Goal: Task Accomplishment & Management: Manage account settings

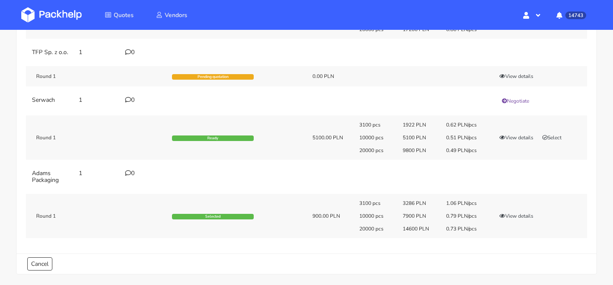
scroll to position [153, 0]
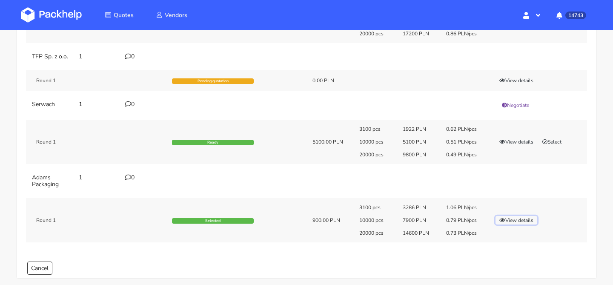
click at [508, 224] on button "View details" at bounding box center [517, 220] width 42 height 9
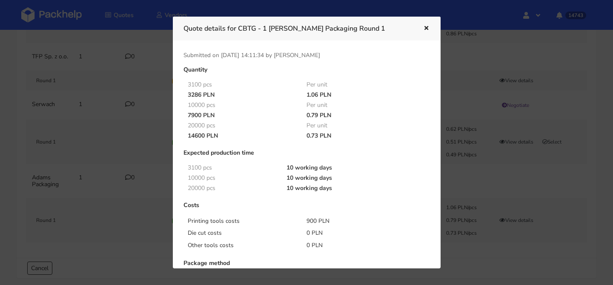
click at [472, 142] on div at bounding box center [306, 142] width 613 height 285
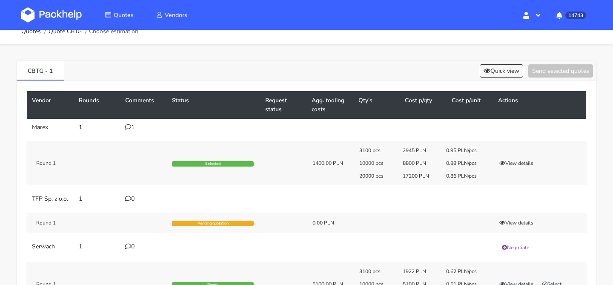
scroll to position [0, 0]
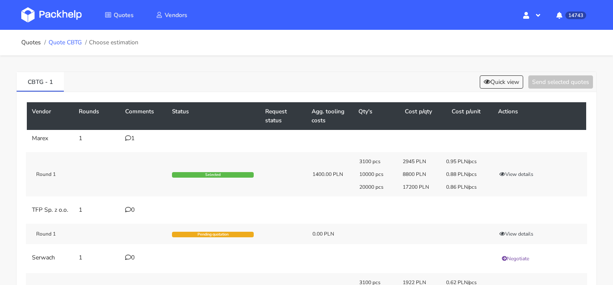
click at [59, 45] on link "Quote CBTG" at bounding box center [65, 42] width 33 height 7
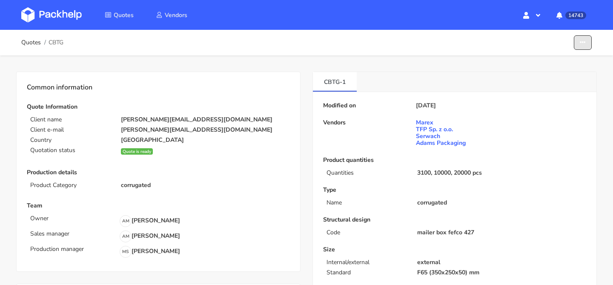
click at [590, 47] on button "button" at bounding box center [583, 42] width 18 height 15
click at [540, 93] on link "Show estimations" at bounding box center [550, 93] width 75 height 14
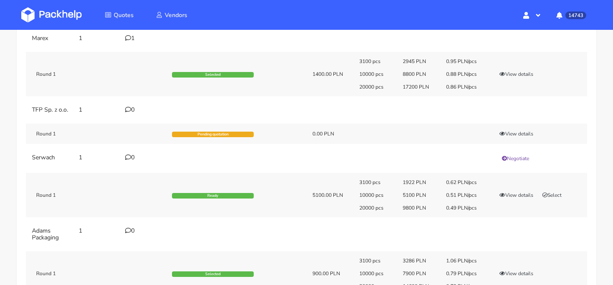
scroll to position [108, 0]
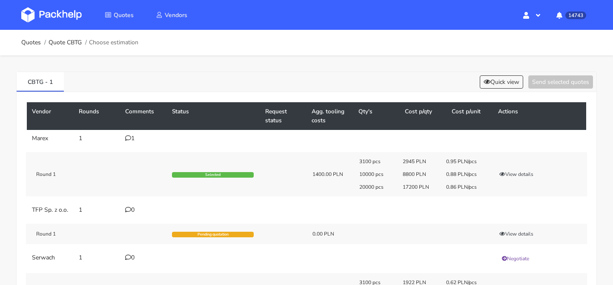
click at [130, 139] on icon at bounding box center [128, 138] width 6 height 6
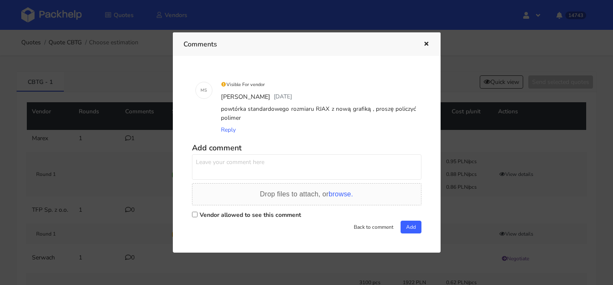
click at [109, 150] on div at bounding box center [306, 142] width 613 height 285
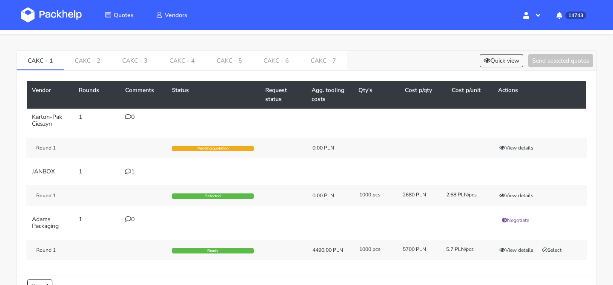
scroll to position [43, 0]
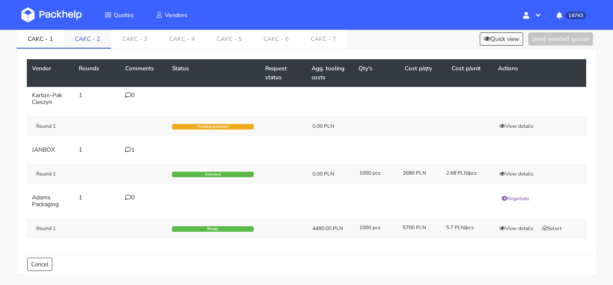
click at [94, 39] on link "CAKC - 2" at bounding box center [87, 38] width 47 height 19
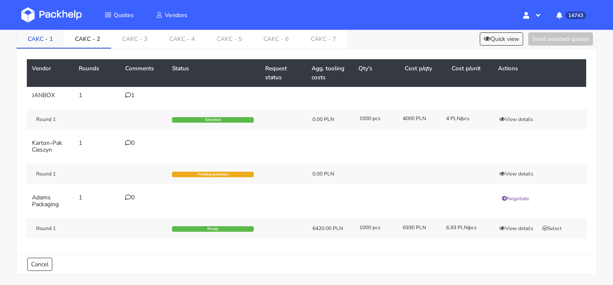
click at [35, 39] on link "CAKC - 1" at bounding box center [40, 38] width 47 height 19
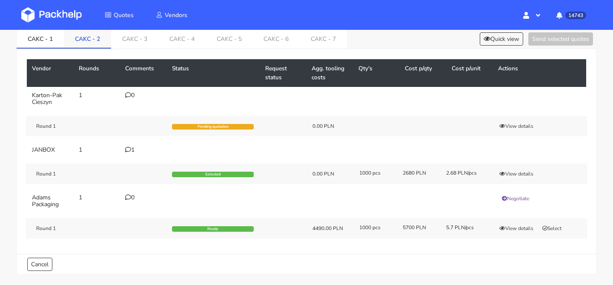
click at [104, 41] on link "CAKC - 2" at bounding box center [87, 38] width 47 height 19
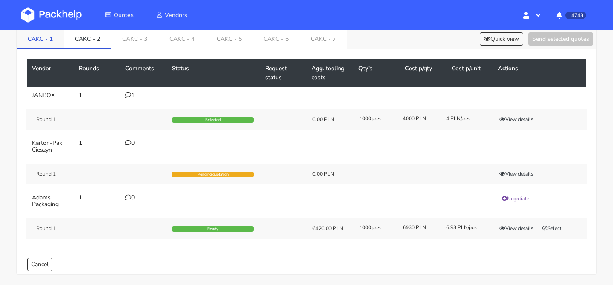
click at [59, 43] on link "CAKC - 1" at bounding box center [40, 38] width 47 height 19
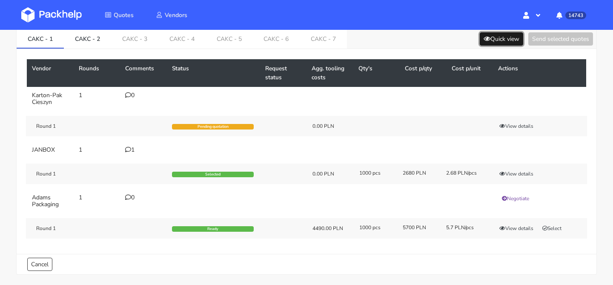
click at [500, 43] on button "Quick view" at bounding box center [501, 38] width 43 height 13
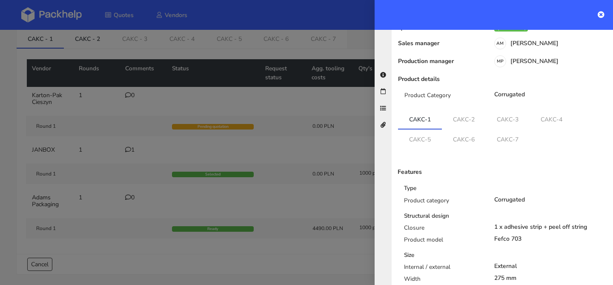
scroll to position [116, 0]
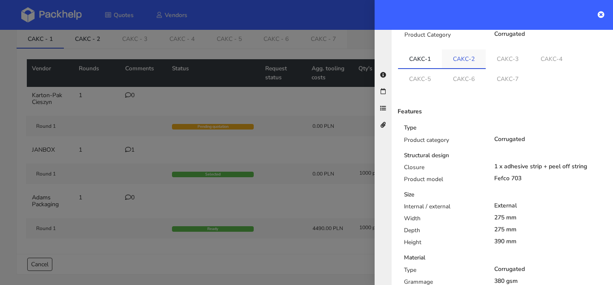
click at [467, 53] on link "CAKC-2" at bounding box center [464, 58] width 44 height 19
click at [421, 55] on link "CAKC-1" at bounding box center [420, 58] width 44 height 19
click at [481, 53] on link "CAKC-2" at bounding box center [464, 58] width 44 height 19
click at [515, 51] on link "CAKC-3" at bounding box center [508, 58] width 44 height 19
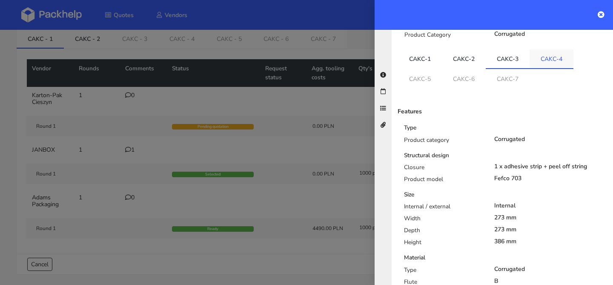
click at [554, 50] on link "CAKC-4" at bounding box center [552, 58] width 44 height 19
click at [439, 69] on link "CAKC-5" at bounding box center [420, 78] width 44 height 19
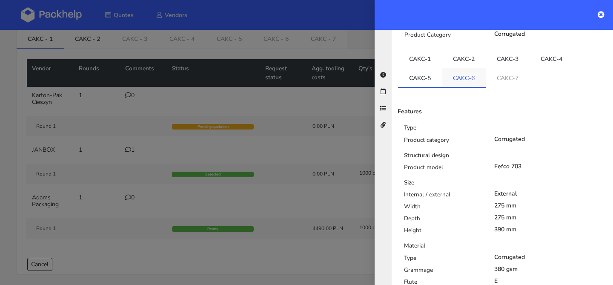
click at [460, 69] on link "CAKC-6" at bounding box center [464, 77] width 44 height 19
click at [499, 68] on link "CAKC-7" at bounding box center [508, 77] width 44 height 19
click at [417, 39] on div "Quote Status Quote is ready Sales manager AM Adrian Margula Production manager …" at bounding box center [503, 232] width 208 height 536
click at [417, 49] on link "CAKC-1" at bounding box center [420, 58] width 44 height 19
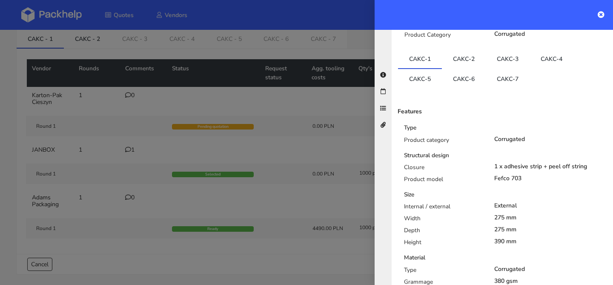
click at [267, 135] on div at bounding box center [306, 142] width 613 height 285
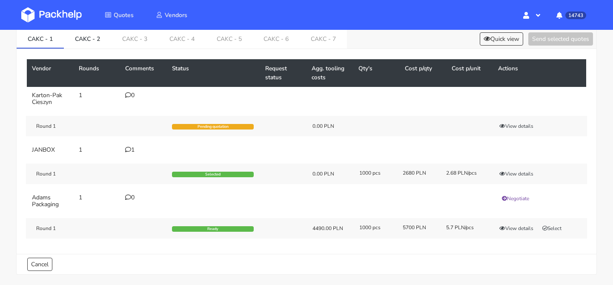
scroll to position [53, 0]
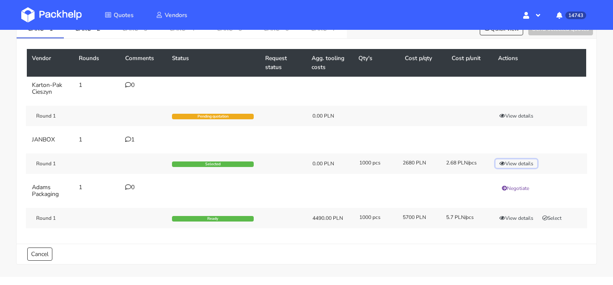
click at [504, 161] on icon "button" at bounding box center [503, 163] width 6 height 5
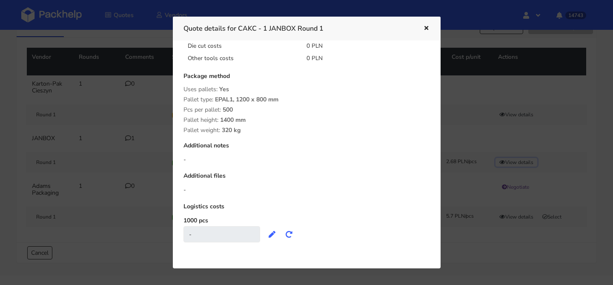
scroll to position [75, 0]
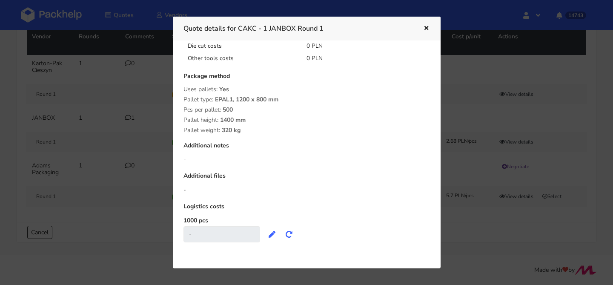
drag, startPoint x: 245, startPoint y: 130, endPoint x: 183, endPoint y: 83, distance: 77.6
click at [182, 83] on div "Quantity 1000 pcs Per unit 2680 PLN 2.68 PLN Expected production time 1000 pcs …" at bounding box center [307, 96] width 259 height 310
click at [183, 83] on div "Quantity 1000 pcs Per unit 2680 PLN 2.68 PLN Expected production time 1000 pcs …" at bounding box center [307, 96] width 259 height 310
drag, startPoint x: 245, startPoint y: 132, endPoint x: 184, endPoint y: 101, distance: 68.4
click at [184, 101] on div "Package method Uses pallets: Yes Pallet type: EPAL1, 1200 x 800 mm Pcs per pall…" at bounding box center [307, 103] width 247 height 61
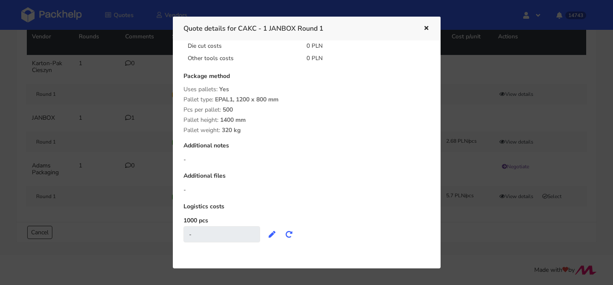
copy div "Pallet type: EPAL1, 1200 x 800 mm Pcs per pallet: 500 Pallet height: 1400 mm Pa…"
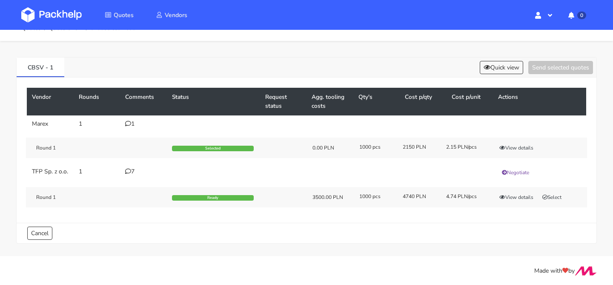
scroll to position [20, 0]
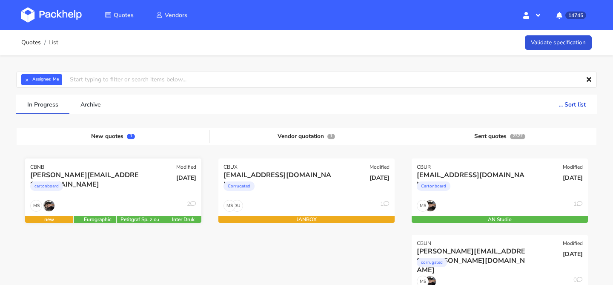
click at [119, 196] on div "cartonboard" at bounding box center [86, 188] width 113 height 17
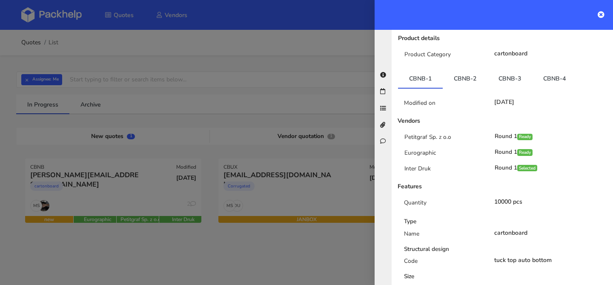
scroll to position [153, 0]
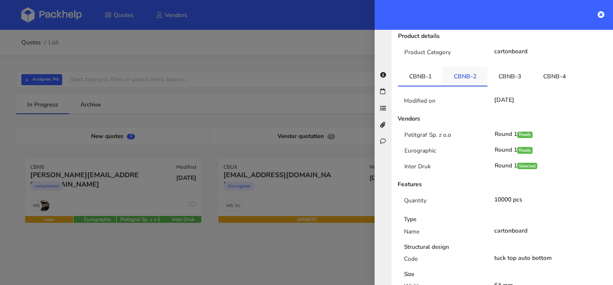
click at [471, 67] on link "CBNB-2" at bounding box center [465, 76] width 45 height 19
click at [512, 67] on link "CBNB-3" at bounding box center [510, 76] width 45 height 19
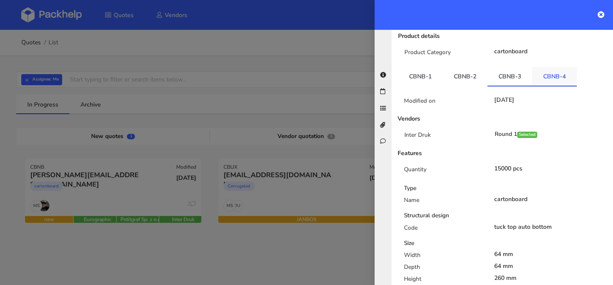
click at [553, 67] on link "CBNB-4" at bounding box center [554, 76] width 45 height 19
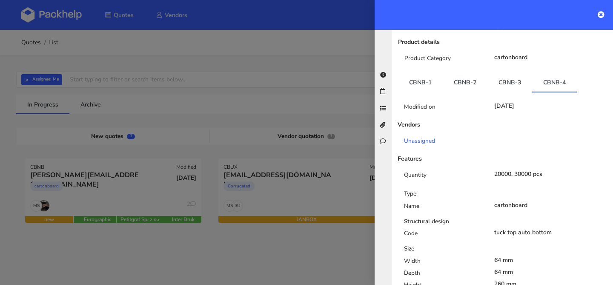
scroll to position [132, 0]
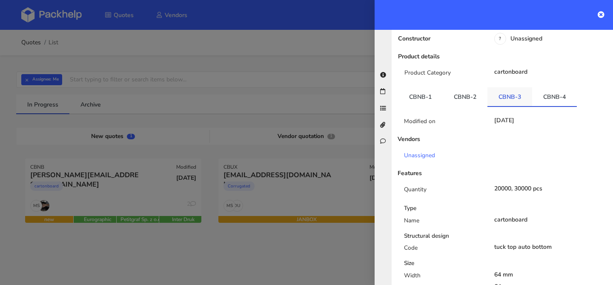
click at [507, 88] on link "CBNB-3" at bounding box center [510, 96] width 45 height 19
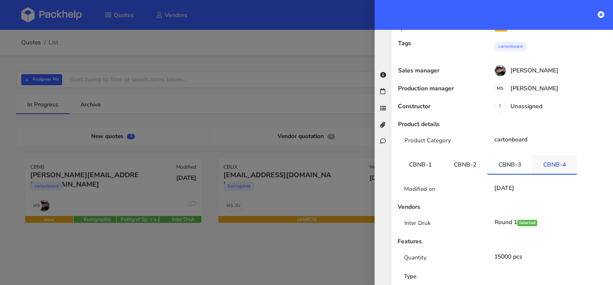
click at [541, 155] on link "CBNB-4" at bounding box center [554, 164] width 45 height 19
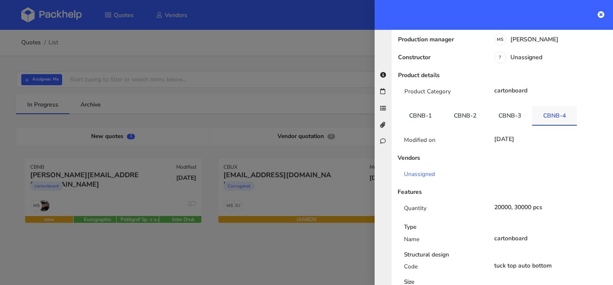
scroll to position [0, 0]
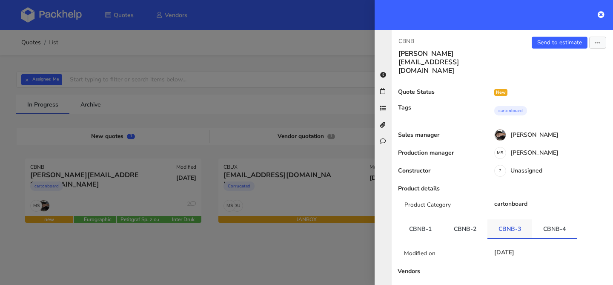
click at [511, 219] on link "CBNB-3" at bounding box center [510, 228] width 45 height 19
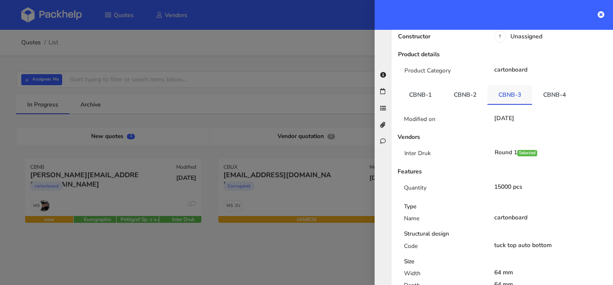
scroll to position [92, 0]
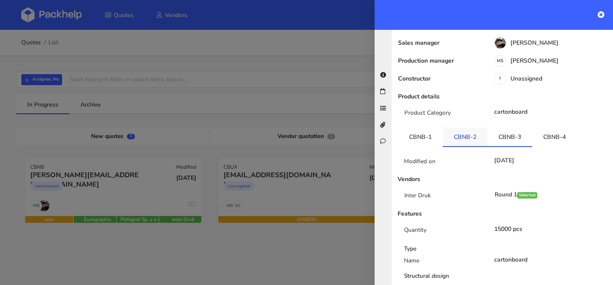
click at [471, 129] on li "CBNB-2" at bounding box center [465, 137] width 45 height 20
click at [458, 127] on link "CBNB-2" at bounding box center [465, 136] width 45 height 19
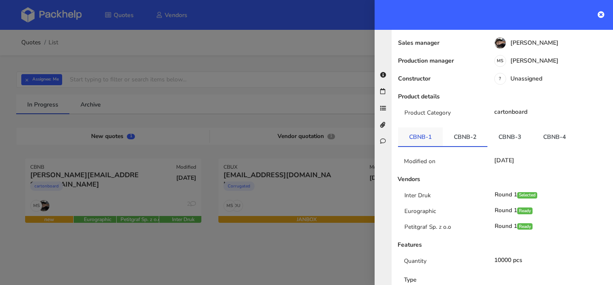
click at [419, 127] on link "CBNB-1" at bounding box center [420, 136] width 45 height 19
click at [486, 127] on link "CBNB-2" at bounding box center [465, 136] width 45 height 19
click at [503, 127] on link "CBNB-3" at bounding box center [510, 136] width 45 height 19
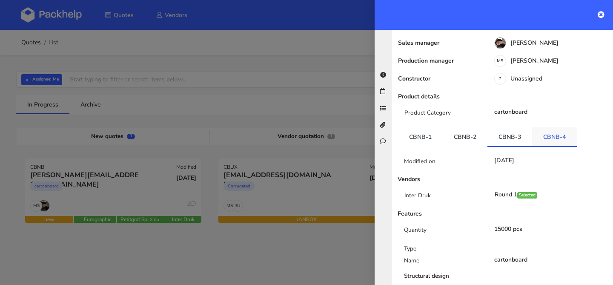
click at [534, 127] on link "CBNB-4" at bounding box center [554, 136] width 45 height 19
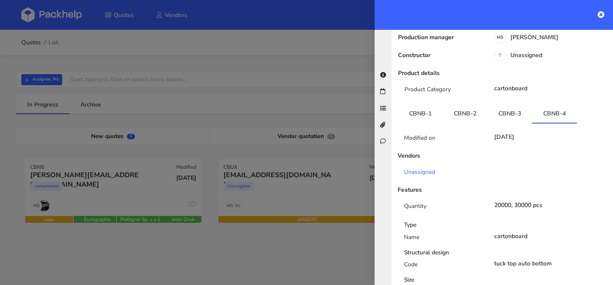
scroll to position [0, 0]
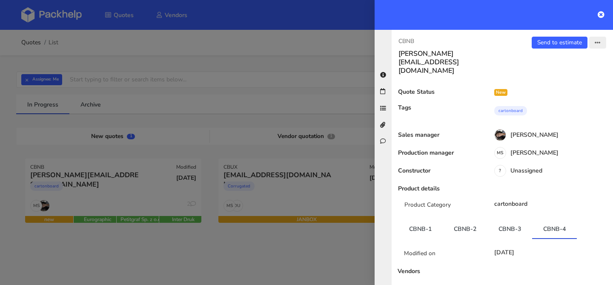
click at [594, 48] on button "button" at bounding box center [598, 43] width 17 height 12
click at [555, 76] on link "Edit quote" at bounding box center [570, 76] width 75 height 14
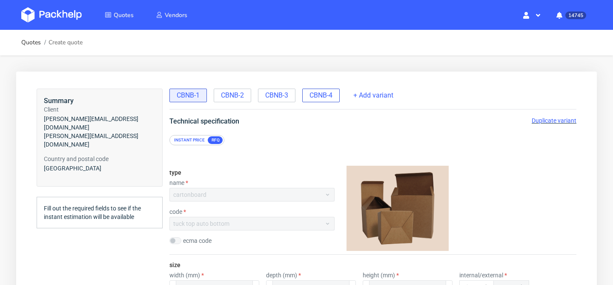
click at [327, 92] on span "CBNB-4" at bounding box center [321, 95] width 23 height 9
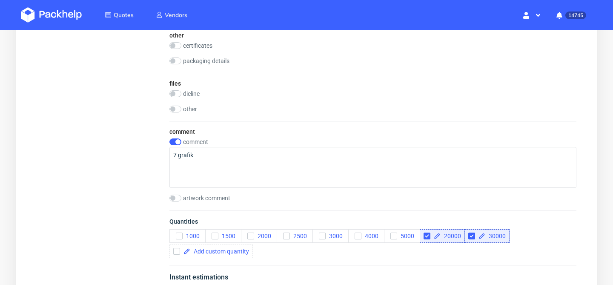
scroll to position [914, 0]
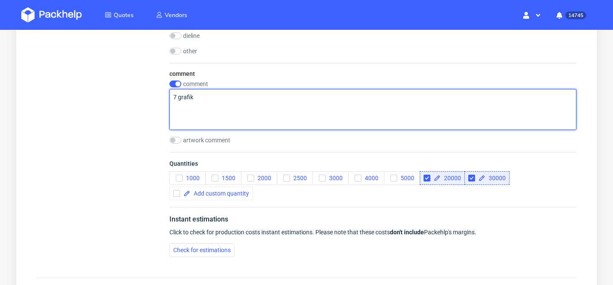
click at [245, 110] on textarea "7 grafik" at bounding box center [373, 109] width 407 height 41
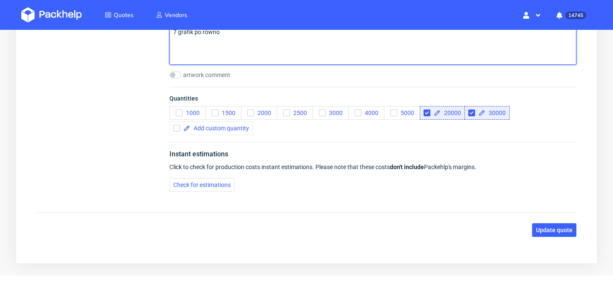
scroll to position [999, 0]
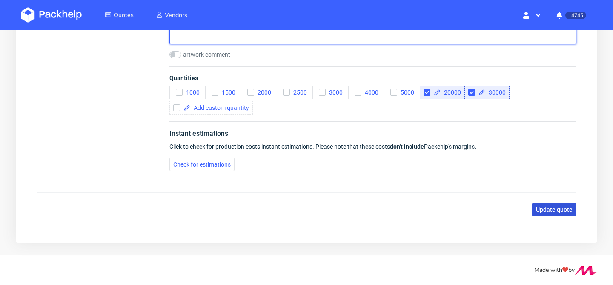
type textarea "7 grafik po równo"
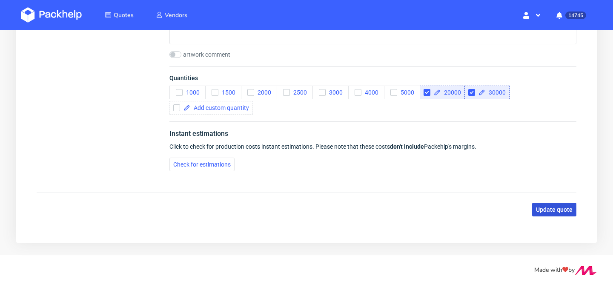
click at [550, 208] on span "Update quote" at bounding box center [554, 210] width 37 height 6
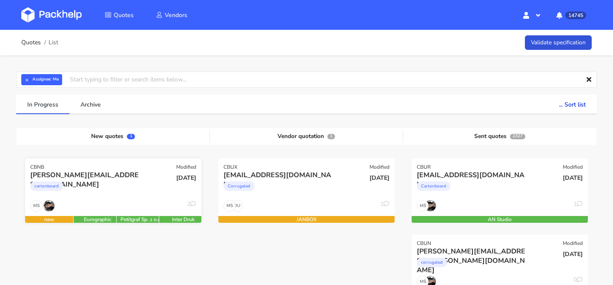
click at [128, 184] on div "cartonboard" at bounding box center [86, 188] width 113 height 17
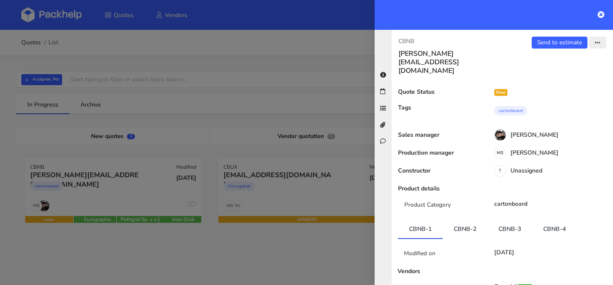
click at [597, 43] on icon "button" at bounding box center [598, 43] width 6 height 6
click at [569, 60] on link "View quote" at bounding box center [570, 60] width 75 height 14
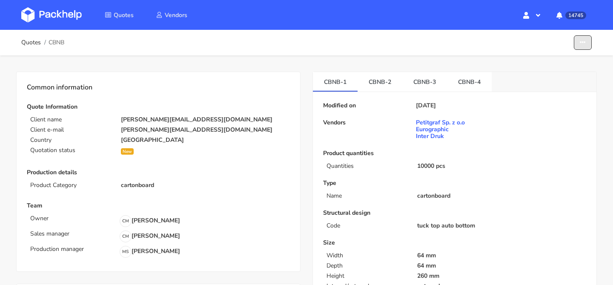
click at [576, 47] on button "button" at bounding box center [583, 42] width 18 height 15
click at [553, 92] on link "Show estimations" at bounding box center [550, 93] width 75 height 14
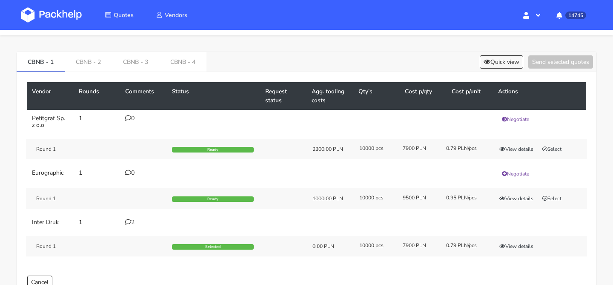
scroll to position [14, 0]
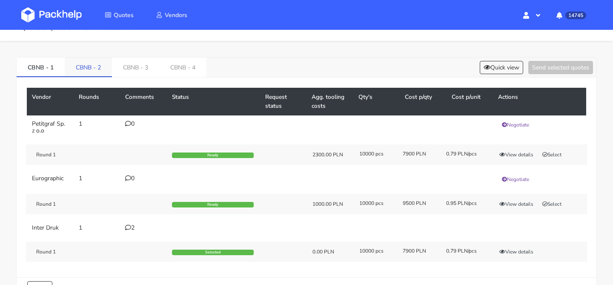
click at [104, 71] on link "CBNB - 2" at bounding box center [88, 67] width 47 height 19
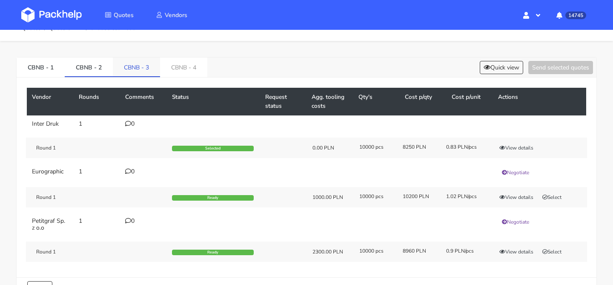
click at [137, 72] on link "CBNB - 3" at bounding box center [136, 67] width 47 height 19
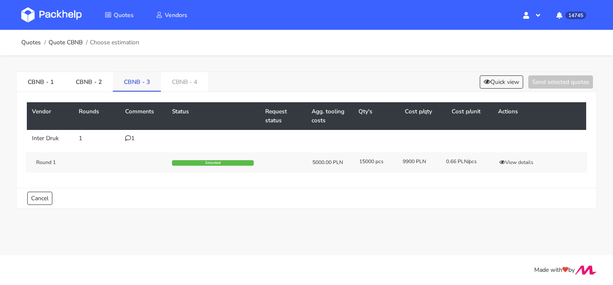
scroll to position [0, 0]
click at [193, 96] on div "Vendor Rounds Comments Status Request status Agg. tooling costs Qty's Cost p/qt…" at bounding box center [307, 140] width 580 height 96
click at [193, 87] on link "CBNB - 4" at bounding box center [184, 81] width 47 height 19
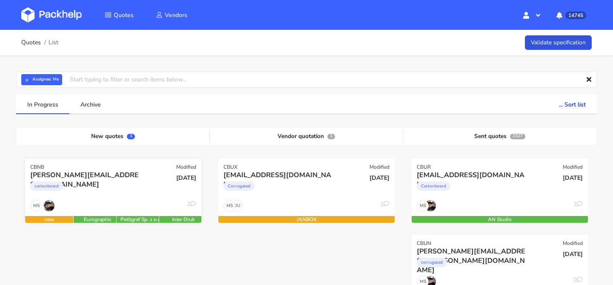
click at [103, 175] on div "[PERSON_NAME][EMAIL_ADDRESS][DOMAIN_NAME]" at bounding box center [86, 174] width 113 height 9
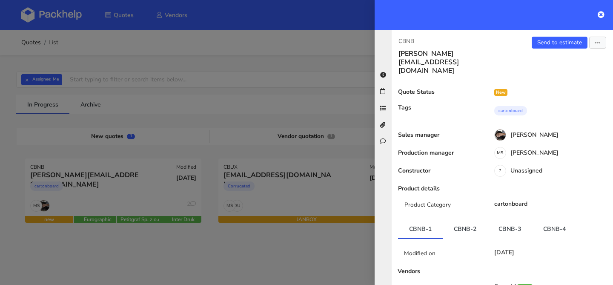
click at [573, 35] on div "CBNB eli@fuzzball.club Send to estimate View quote Edit quote Missing data Expo…" at bounding box center [503, 157] width 222 height 255
click at [568, 42] on link "Send to estimate" at bounding box center [560, 43] width 56 height 12
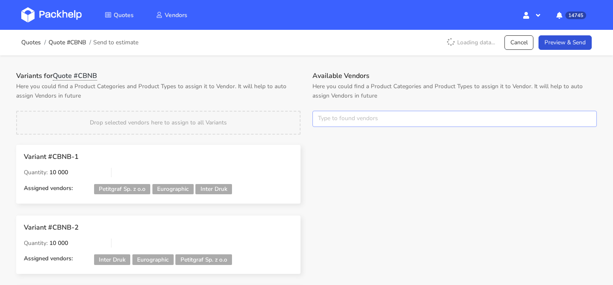
click at [355, 125] on input "text" at bounding box center [455, 119] width 285 height 16
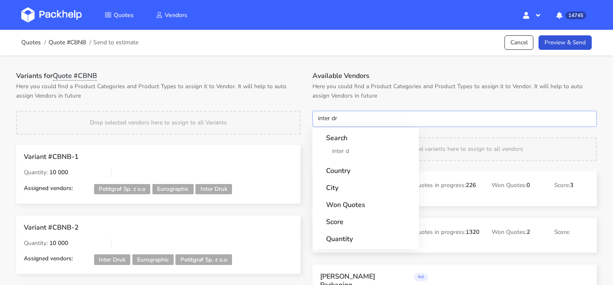
type input "inter dru"
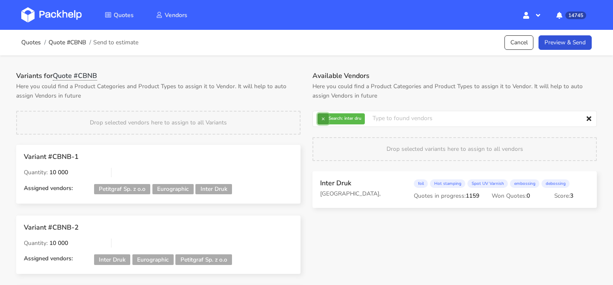
click at [327, 119] on button "×" at bounding box center [323, 118] width 11 height 11
click at [327, 119] on input "text" at bounding box center [455, 119] width 285 height 16
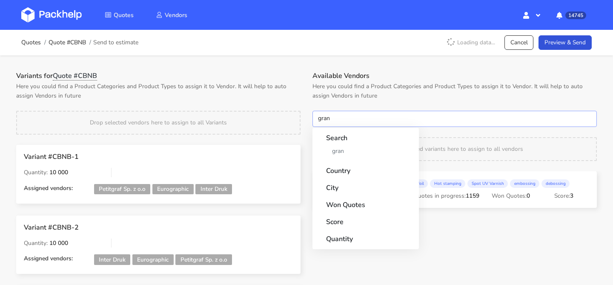
type input "granp"
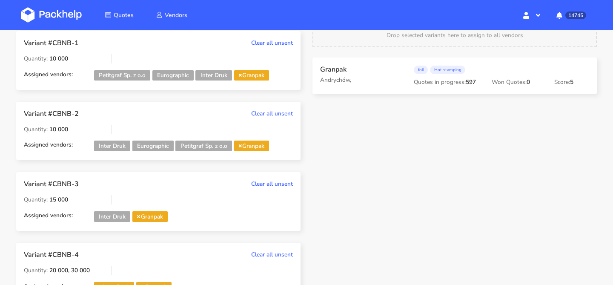
scroll to position [118, 0]
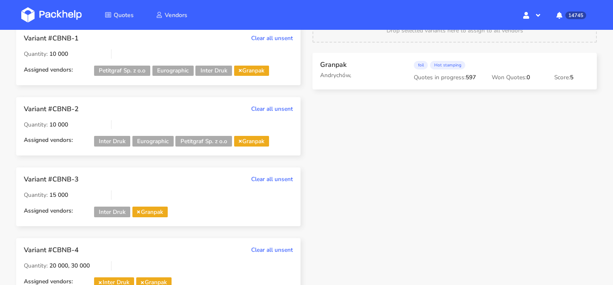
click at [242, 71] on icon at bounding box center [240, 70] width 3 height 4
click at [242, 141] on icon at bounding box center [240, 141] width 3 height 4
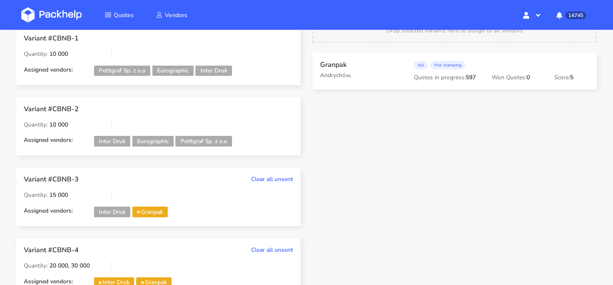
click at [141, 214] on span "Granpak" at bounding box center [149, 212] width 35 height 11
click at [140, 213] on icon at bounding box center [138, 212] width 3 height 4
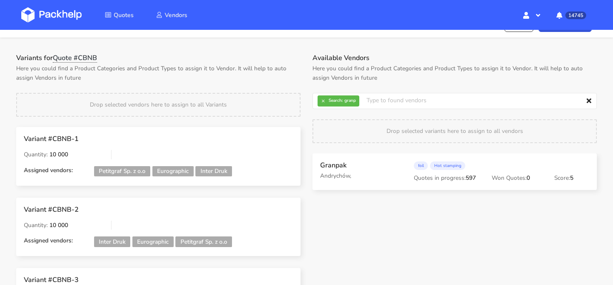
scroll to position [0, 0]
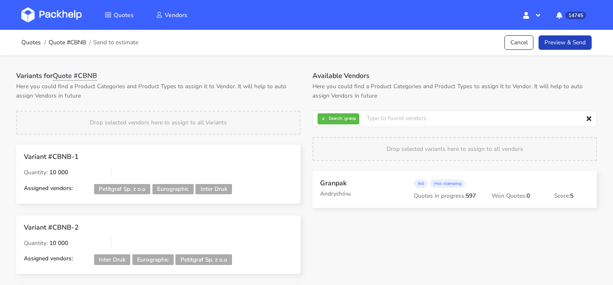
click at [577, 37] on link "Preview & Send" at bounding box center [565, 42] width 53 height 15
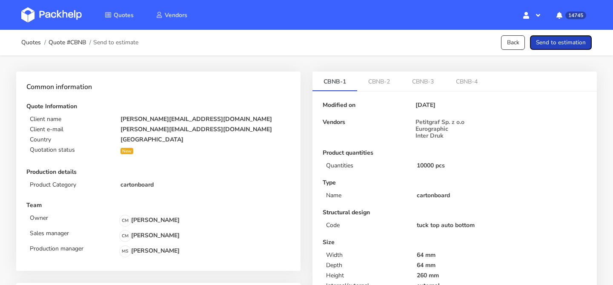
click at [569, 43] on button "Send to estimation" at bounding box center [561, 42] width 62 height 15
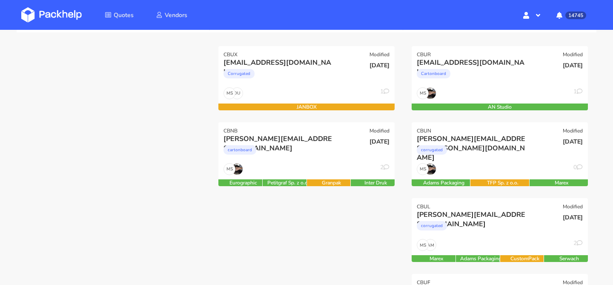
scroll to position [115, 0]
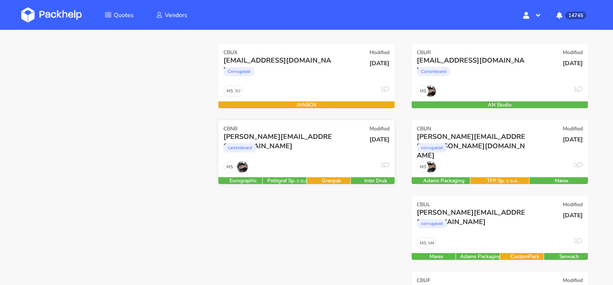
click at [314, 146] on div "cartonboard" at bounding box center [280, 149] width 113 height 17
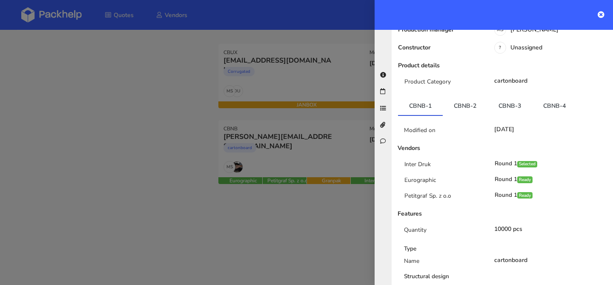
scroll to position [164, 0]
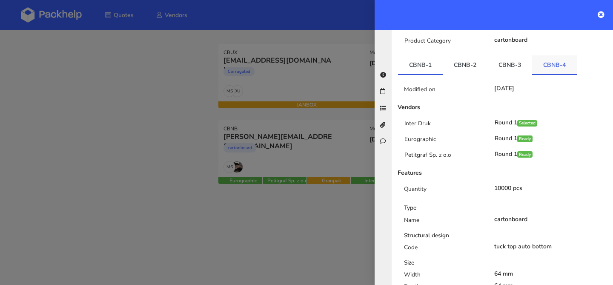
click at [556, 57] on link "CBNB-4" at bounding box center [554, 64] width 45 height 19
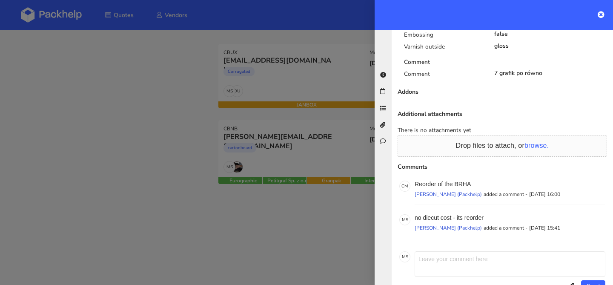
scroll to position [563, 0]
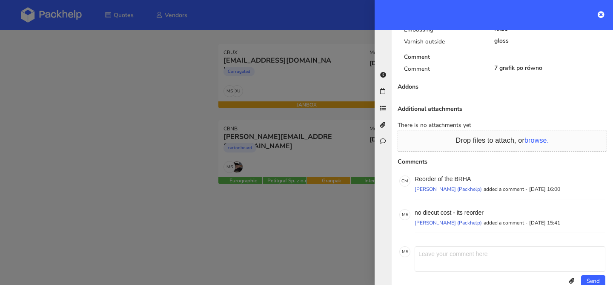
click at [170, 157] on div at bounding box center [306, 142] width 613 height 285
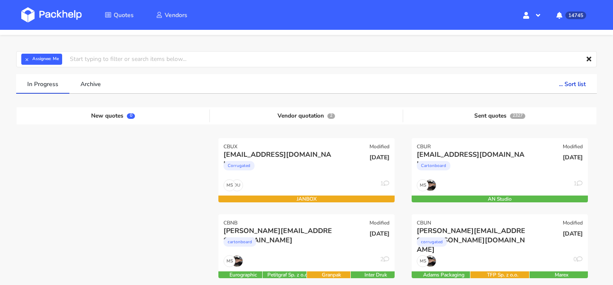
scroll to position [0, 0]
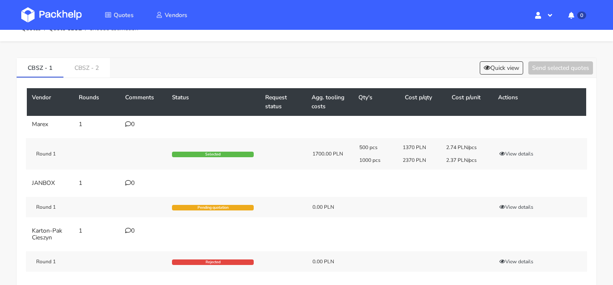
scroll to position [16, 0]
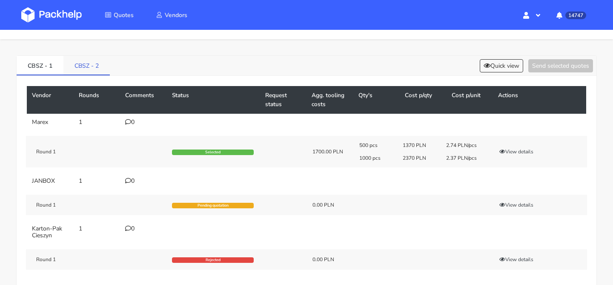
click at [94, 58] on link "CBSZ - 2" at bounding box center [86, 65] width 46 height 19
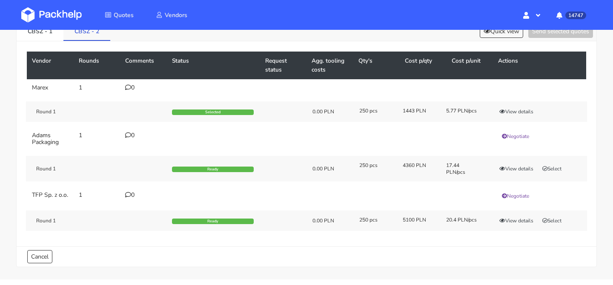
scroll to position [51, 0]
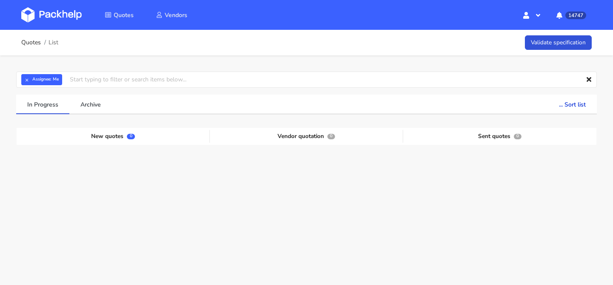
click at [35, 79] on strong "Assignee:" at bounding box center [41, 79] width 19 height 3
click at [29, 79] on button "×" at bounding box center [26, 79] width 11 height 11
click at [29, 79] on input "text" at bounding box center [306, 80] width 581 height 16
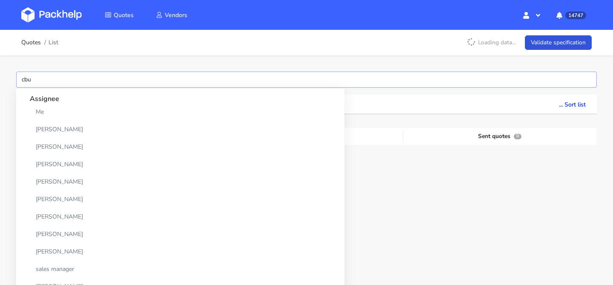
type input "cbun"
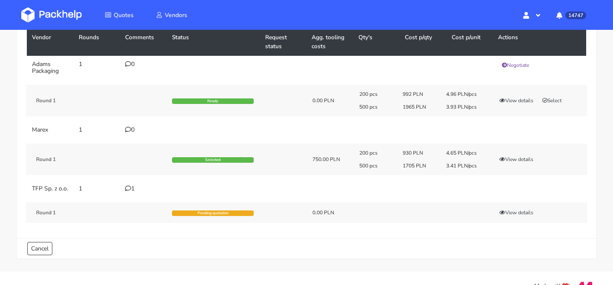
scroll to position [78, 0]
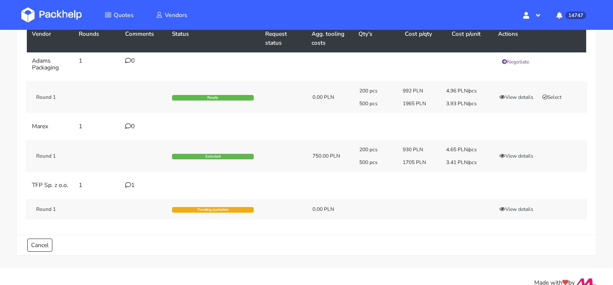
click at [127, 184] on icon at bounding box center [128, 185] width 6 height 6
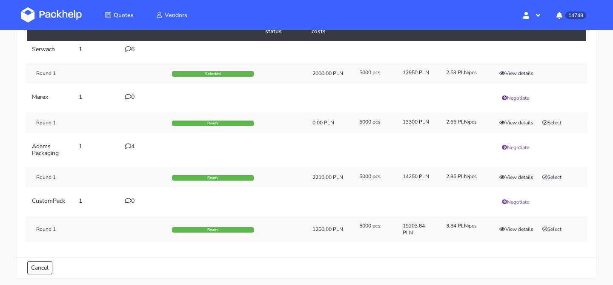
scroll to position [89, 0]
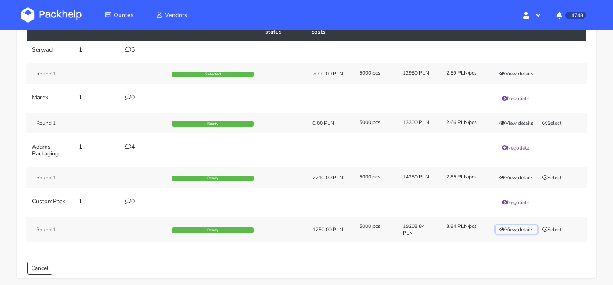
click at [514, 230] on button "View details" at bounding box center [517, 229] width 42 height 9
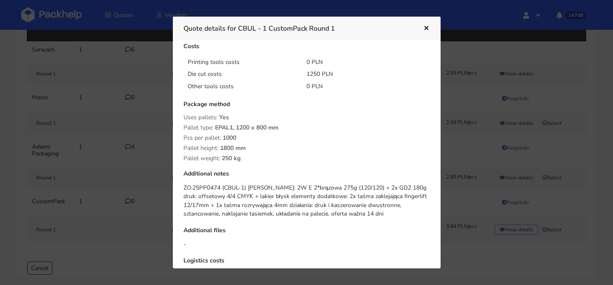
scroll to position [99, 0]
click at [423, 26] on icon "button" at bounding box center [426, 29] width 7 height 6
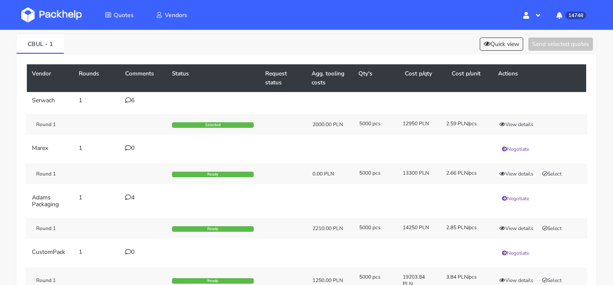
scroll to position [0, 0]
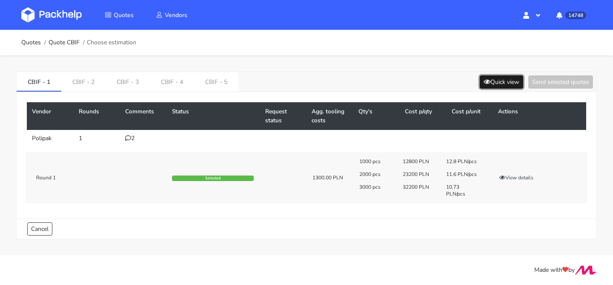
click at [492, 77] on button "Quick view" at bounding box center [501, 81] width 43 height 13
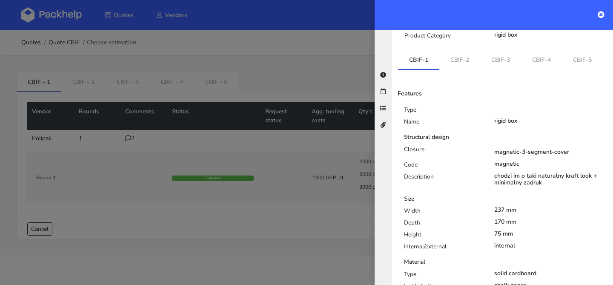
scroll to position [110, 0]
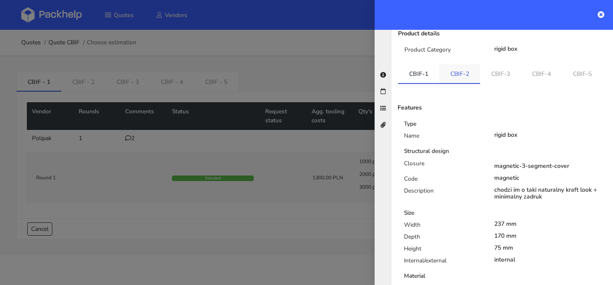
click at [459, 64] on link "CBIF-2" at bounding box center [460, 73] width 41 height 19
click at [489, 64] on link "CBIF-3" at bounding box center [501, 73] width 41 height 19
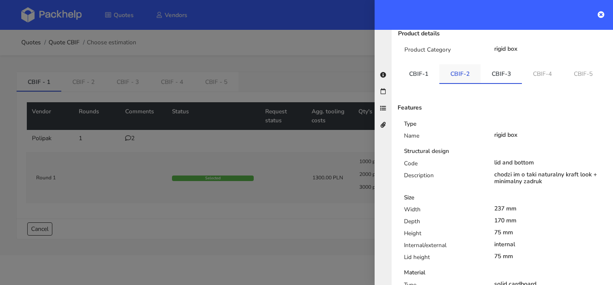
click at [461, 64] on link "CBIF-2" at bounding box center [460, 73] width 41 height 19
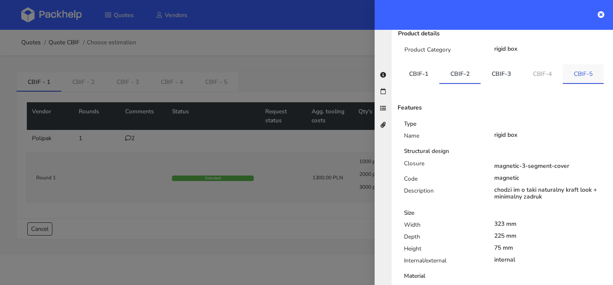
click at [570, 64] on link "CBIF-5" at bounding box center [583, 73] width 41 height 19
click at [469, 64] on link "CBIF-2" at bounding box center [460, 73] width 41 height 19
click at [590, 64] on link "CBIF-5" at bounding box center [584, 73] width 41 height 19
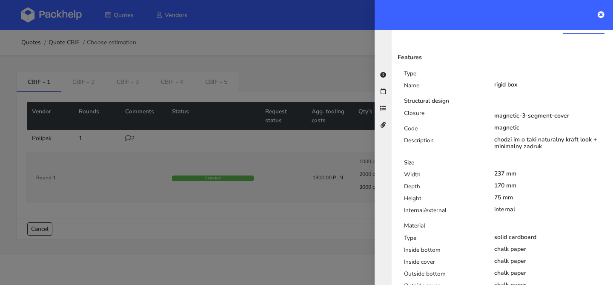
scroll to position [164, 0]
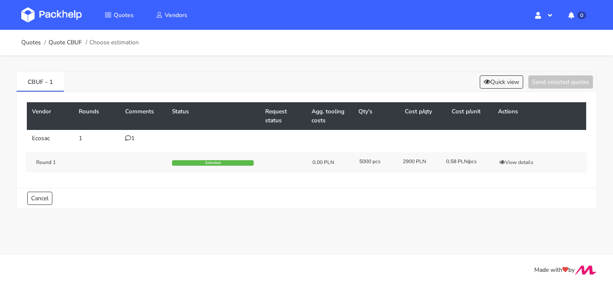
click at [129, 138] on icon at bounding box center [128, 138] width 6 height 6
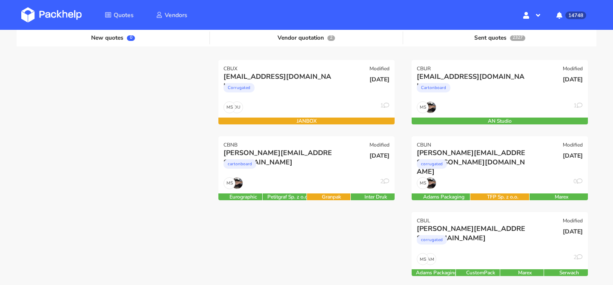
scroll to position [106, 0]
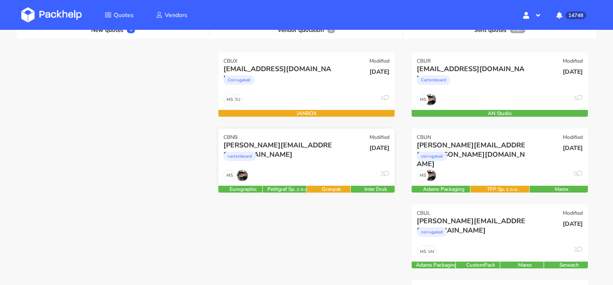
click at [309, 150] on div "cartonboard" at bounding box center [280, 158] width 113 height 17
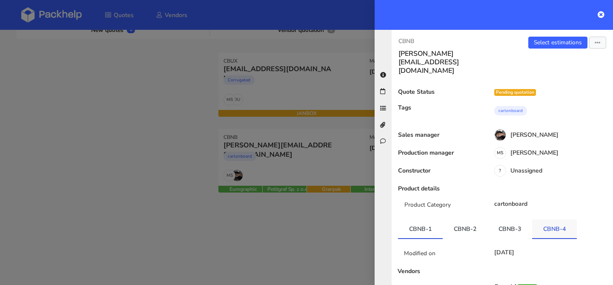
click at [544, 219] on link "CBNB-4" at bounding box center [554, 228] width 45 height 19
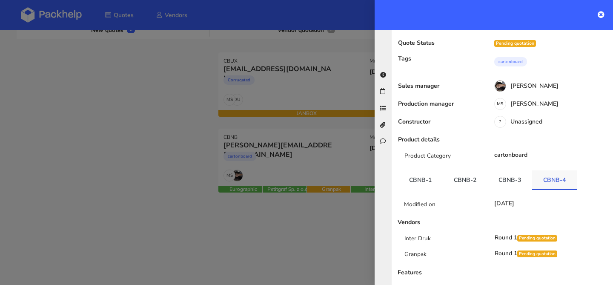
scroll to position [50, 0]
click at [509, 170] on link "CBNB-3" at bounding box center [510, 179] width 45 height 19
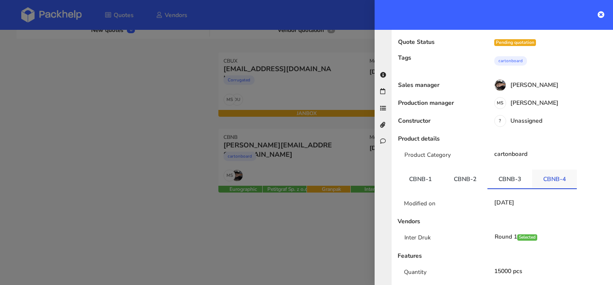
click at [544, 170] on link "CBNB-4" at bounding box center [554, 179] width 45 height 19
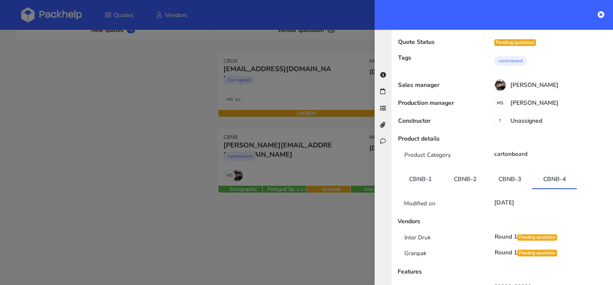
click at [242, 158] on div at bounding box center [306, 142] width 613 height 285
